Goal: Information Seeking & Learning: Understand process/instructions

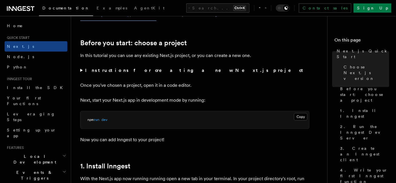
scroll to position [182, 0]
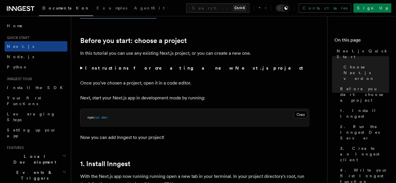
click at [85, 71] on summary "Instructions for creating a new Next.js project" at bounding box center [194, 68] width 229 height 8
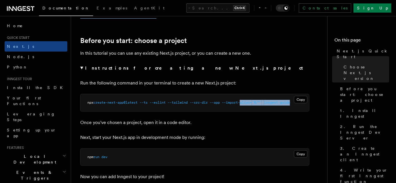
drag, startPoint x: 287, startPoint y: 99, endPoint x: 298, endPoint y: 107, distance: 13.8
click at [298, 107] on pre "npx create-next-app@latest --ts --eslint --tailwind --src-dir --app --import-al…" at bounding box center [195, 102] width 229 height 17
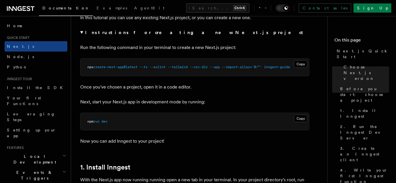
scroll to position [234, 0]
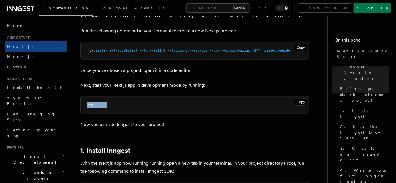
drag, startPoint x: 97, startPoint y: 106, endPoint x: 85, endPoint y: 106, distance: 12.3
click at [85, 106] on pre "npm run dev" at bounding box center [195, 105] width 229 height 17
click at [237, 147] on h2 "1. Install Inngest" at bounding box center [194, 151] width 229 height 8
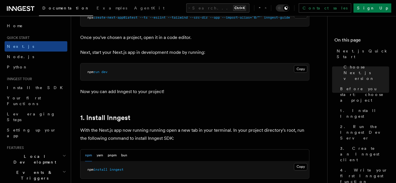
scroll to position [312, 0]
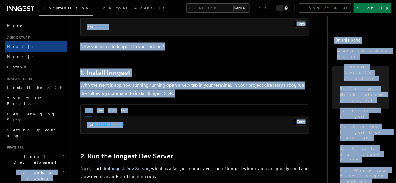
drag, startPoint x: 109, startPoint y: 125, endPoint x: 70, endPoint y: 138, distance: 41.9
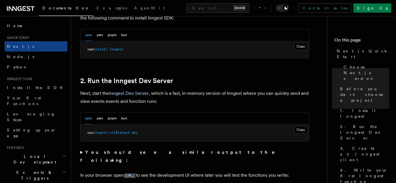
scroll to position [391, 0]
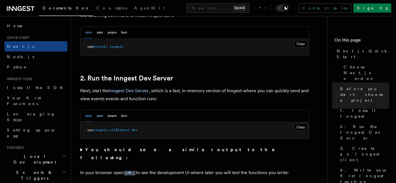
click at [101, 116] on button "yarn" at bounding box center [100, 116] width 7 height 12
click at [86, 117] on button "npm" at bounding box center [88, 116] width 7 height 12
drag, startPoint x: 90, startPoint y: 130, endPoint x: 130, endPoint y: 127, distance: 39.7
click at [120, 127] on pre "npx inngest-cli@latest dev" at bounding box center [195, 130] width 229 height 17
click at [134, 127] on pre "npx inngest-cli@latest dev" at bounding box center [195, 130] width 229 height 17
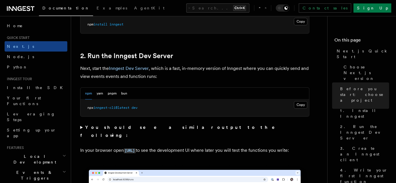
scroll to position [417, 0]
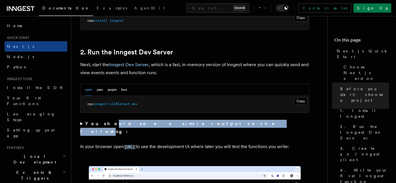
drag, startPoint x: 118, startPoint y: 124, endPoint x: 178, endPoint y: 124, distance: 60.2
click at [178, 124] on strong "You should see a similar output to the following:" at bounding box center [181, 127] width 203 height 13
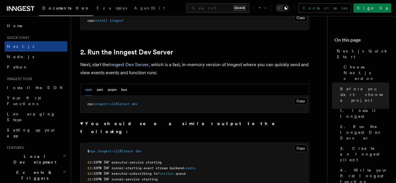
click at [189, 126] on summary "You should see a similar output to the following:" at bounding box center [194, 128] width 229 height 16
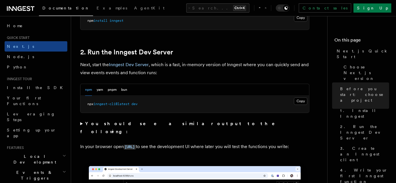
click at [190, 125] on summary "You should see a similar output to the following:" at bounding box center [194, 128] width 229 height 16
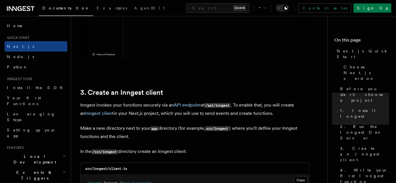
scroll to position [782, 0]
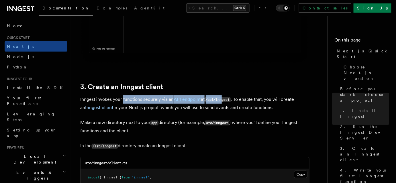
drag, startPoint x: 125, startPoint y: 97, endPoint x: 234, endPoint y: 97, distance: 109.2
click at [227, 97] on p "Inngest invokes your functions securely via an API endpoint at /api/inngest . T…" at bounding box center [194, 103] width 229 height 16
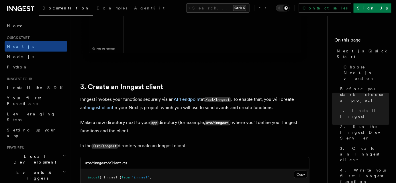
drag, startPoint x: 266, startPoint y: 100, endPoint x: 276, endPoint y: 107, distance: 12.4
click at [276, 107] on p "Inngest invokes your functions securely via an API endpoint at /api/inngest . T…" at bounding box center [194, 103] width 229 height 16
click at [274, 109] on p "Inngest invokes your functions securely via an API endpoint at /api/inngest . T…" at bounding box center [194, 103] width 229 height 16
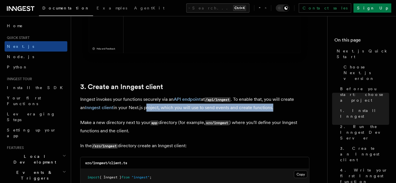
drag, startPoint x: 251, startPoint y: 106, endPoint x: 158, endPoint y: 120, distance: 94.2
click at [139, 106] on p "Inngest invokes your functions securely via an API endpoint at /api/inngest . T…" at bounding box center [194, 103] width 229 height 16
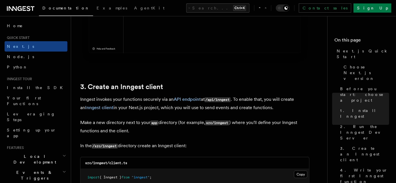
click at [158, 121] on code "app" at bounding box center [154, 123] width 8 height 5
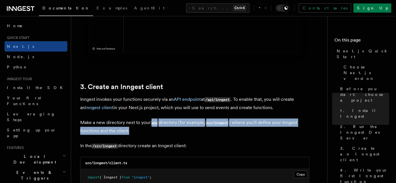
drag, startPoint x: 152, startPoint y: 130, endPoint x: 152, endPoint y: 115, distance: 14.9
click at [170, 128] on p "Make a new directory next to your app directory (for example, src/inngest ) whe…" at bounding box center [194, 127] width 229 height 16
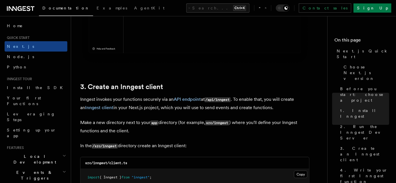
drag, startPoint x: 208, startPoint y: 121, endPoint x: 236, endPoint y: 121, distance: 28.4
click at [209, 121] on code "src/inngest" at bounding box center [217, 123] width 24 height 5
click at [236, 121] on p "Make a new directory next to your app directory (for example, src/inngest ) whe…" at bounding box center [194, 127] width 229 height 16
click at [263, 121] on p "Make a new directory next to your app directory (for example, src/inngest ) whe…" at bounding box center [194, 127] width 229 height 16
drag, startPoint x: 232, startPoint y: 121, endPoint x: 273, endPoint y: 121, distance: 41.6
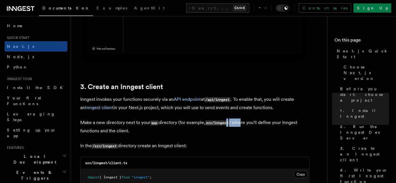
click at [258, 121] on p "Make a new directory next to your app directory (for example, src/inngest ) whe…" at bounding box center [194, 127] width 229 height 16
click at [273, 121] on p "Make a new directory next to your app directory (for example, src/inngest ) whe…" at bounding box center [194, 127] width 229 height 16
drag, startPoint x: 110, startPoint y: 133, endPoint x: 120, endPoint y: 137, distance: 11.3
click at [122, 133] on p "Make a new directory next to your app directory (for example, src/inngest ) whe…" at bounding box center [194, 127] width 229 height 16
drag, startPoint x: 106, startPoint y: 148, endPoint x: 120, endPoint y: 146, distance: 14.5
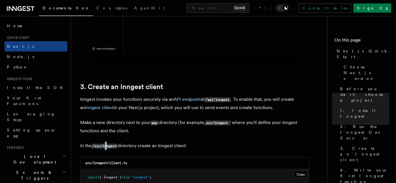
click at [115, 148] on p "In the /src/inngest directory create an Inngest client:" at bounding box center [194, 146] width 229 height 8
drag, startPoint x: 121, startPoint y: 146, endPoint x: 139, endPoint y: 146, distance: 17.8
click at [131, 146] on p "In the /src/inngest directory create an Inngest client:" at bounding box center [194, 146] width 229 height 8
drag, startPoint x: 139, startPoint y: 146, endPoint x: 179, endPoint y: 134, distance: 42.1
click at [140, 146] on p "In the /src/inngest directory create an Inngest client:" at bounding box center [194, 146] width 229 height 8
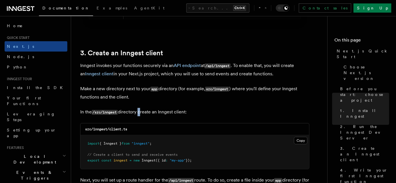
scroll to position [834, 0]
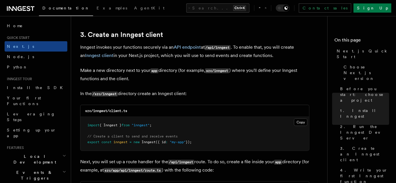
click at [201, 121] on pre "import { Inngest } from "inngest" ; // Create a client to send and receive even…" at bounding box center [195, 134] width 229 height 34
click at [202, 135] on pre "import { Inngest } from "inngest" ; // Create a client to send and receive even…" at bounding box center [195, 134] width 229 height 34
drag, startPoint x: 195, startPoint y: 142, endPoint x: 83, endPoint y: 124, distance: 113.5
click at [83, 124] on pre "import { Inngest } from "inngest" ; // Create a client to send and receive even…" at bounding box center [195, 134] width 229 height 34
click at [304, 123] on button "Copy Copied" at bounding box center [300, 122] width 13 height 7
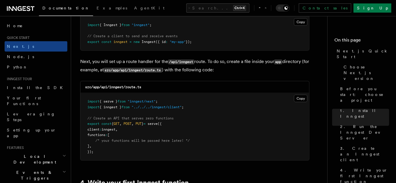
scroll to position [938, 0]
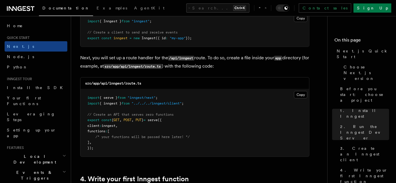
click at [228, 110] on pre "import { serve } from "inngest/next" ; import { inngest } from "../../../innges…" at bounding box center [195, 122] width 229 height 67
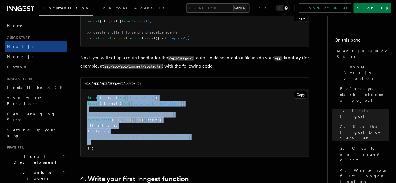
drag, startPoint x: 128, startPoint y: 140, endPoint x: 97, endPoint y: 90, distance: 58.9
click at [97, 90] on pre "import { serve } from "inngest/next" ; import { inngest } from "../../../innges…" at bounding box center [195, 122] width 229 height 67
click at [187, 139] on pre "import { serve } from "inngest/next" ; import { inngest } from "../../../innges…" at bounding box center [195, 122] width 229 height 67
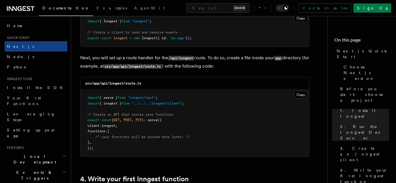
click at [120, 85] on code "src/app/api/inngest/route.ts" at bounding box center [113, 83] width 56 height 4
click at [135, 83] on code "src/app/api/inngest/route.ts" at bounding box center [113, 83] width 56 height 4
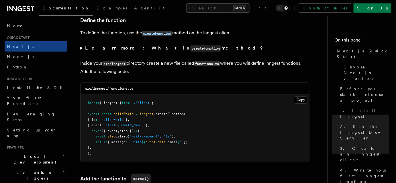
scroll to position [1146, 0]
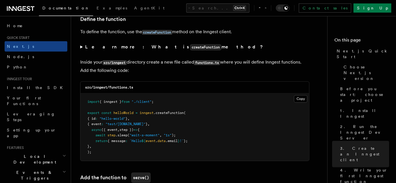
click at [103, 88] on code "src/inngest/functions.ts" at bounding box center [109, 87] width 48 height 4
click at [123, 88] on code "src/inngest/functions.ts" at bounding box center [109, 87] width 48 height 4
copy code "functions"
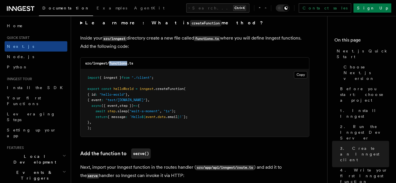
scroll to position [1172, 0]
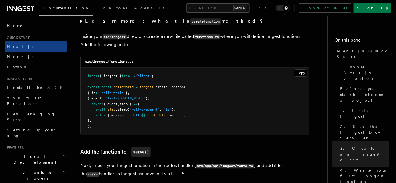
click at [229, 91] on pre "import { inngest } from "./client" ; export const helloWorld = inngest .createF…" at bounding box center [195, 101] width 229 height 67
click at [299, 71] on button "Copy Copied" at bounding box center [300, 72] width 13 height 7
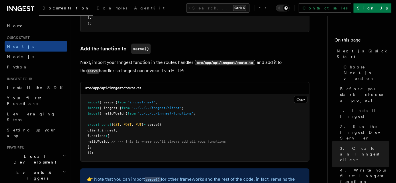
scroll to position [1276, 0]
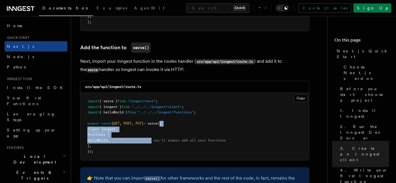
drag, startPoint x: 170, startPoint y: 123, endPoint x: 178, endPoint y: 144, distance: 22.5
click at [163, 142] on code "import { serve } from "inngest/next" ; import { inngest } from "../../../innges…" at bounding box center [156, 126] width 138 height 54
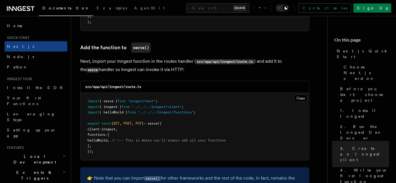
click at [178, 144] on pre "import { serve } from "inngest/next" ; import { inngest } from "../../../innges…" at bounding box center [195, 126] width 229 height 67
click at [179, 142] on span "// <-- This is where you'll always add all your functions" at bounding box center [168, 140] width 114 height 4
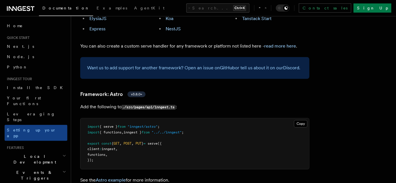
scroll to position [443, 0]
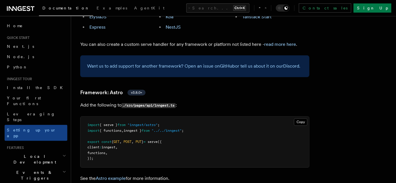
click at [113, 145] on span "inngest" at bounding box center [108, 147] width 14 height 4
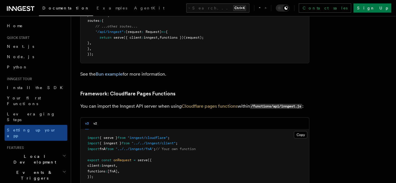
scroll to position [860, 0]
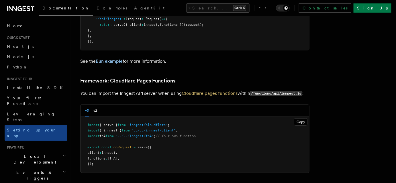
click at [118, 156] on span "[fnA]" at bounding box center [112, 158] width 10 height 4
click at [22, 46] on link "Next.js" at bounding box center [36, 46] width 63 height 10
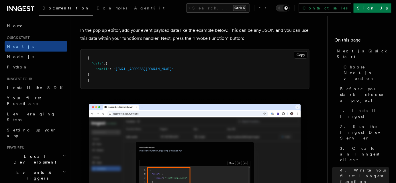
scroll to position [1720, 0]
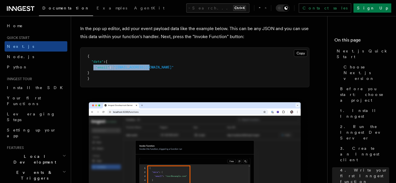
drag, startPoint x: 94, startPoint y: 69, endPoint x: 156, endPoint y: 70, distance: 61.6
click at [156, 70] on pre "{ "data" : { "email" : "test@example.com" } }" at bounding box center [195, 68] width 229 height 40
copy span ""email" : "test@example.com""
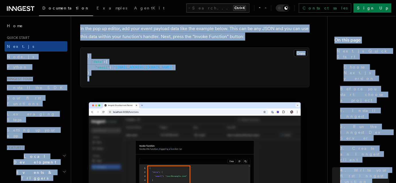
drag, startPoint x: 89, startPoint y: 81, endPoint x: 71, endPoint y: 52, distance: 34.8
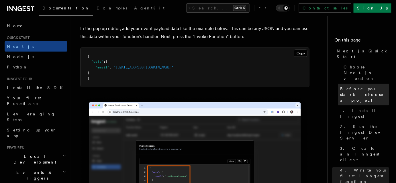
drag, startPoint x: 193, startPoint y: 94, endPoint x: 338, endPoint y: 71, distance: 146.9
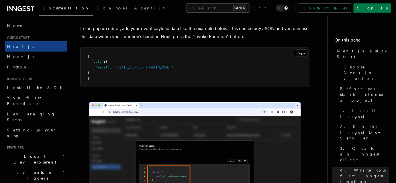
click at [302, 53] on button "Copy Copied" at bounding box center [300, 53] width 13 height 7
